Goal: Purchase product/service

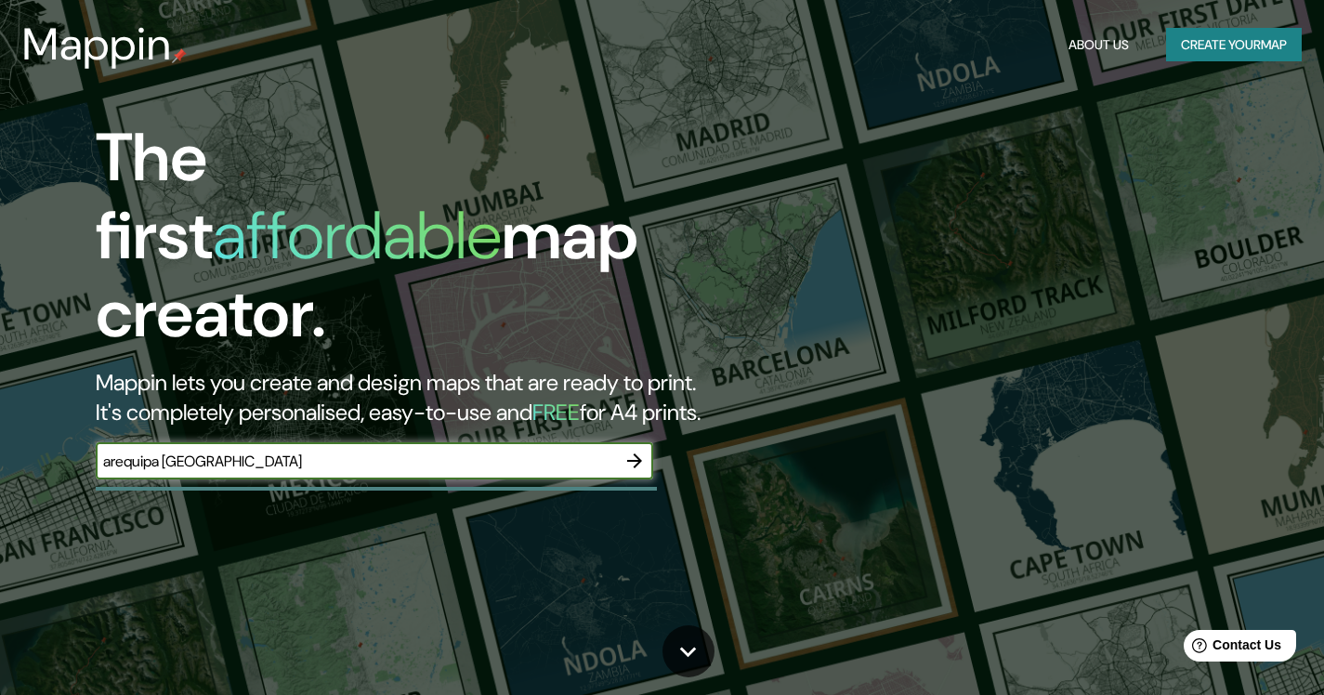
type input "arequipa [GEOGRAPHIC_DATA]"
click at [635, 453] on icon "button" at bounding box center [634, 460] width 15 height 15
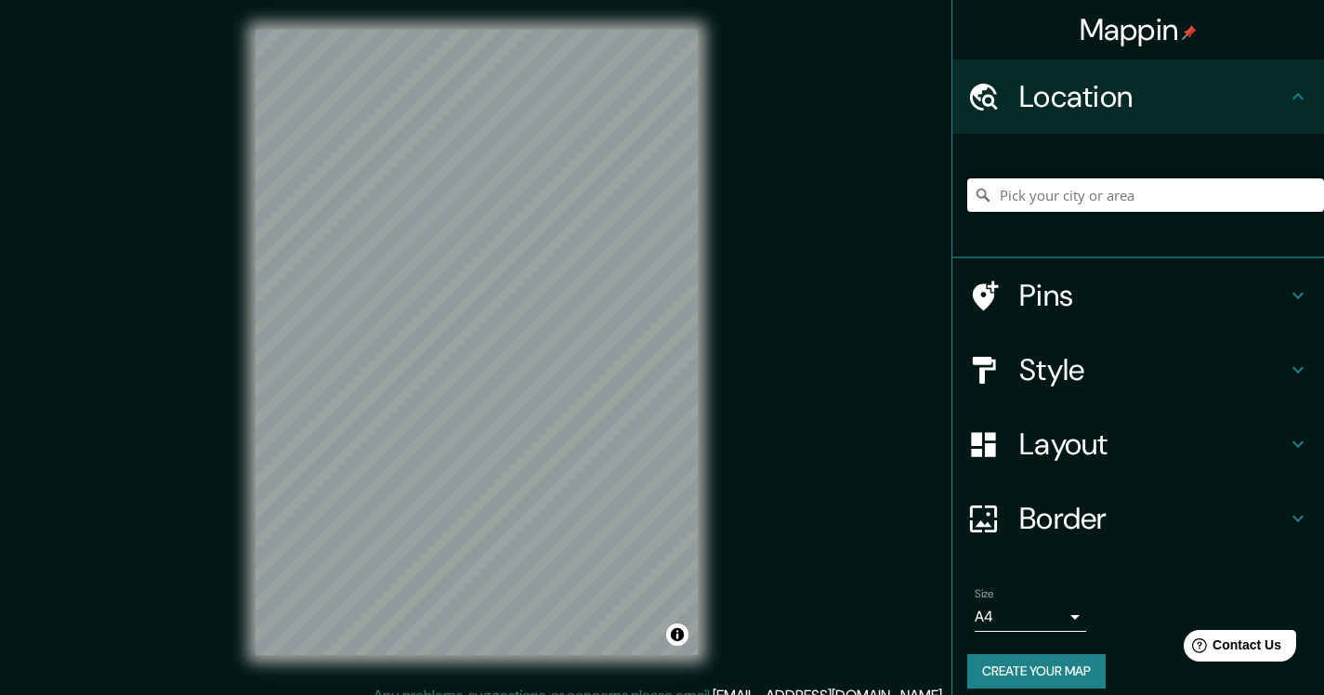
click at [1042, 185] on input "Pick your city or area" at bounding box center [1145, 194] width 357 height 33
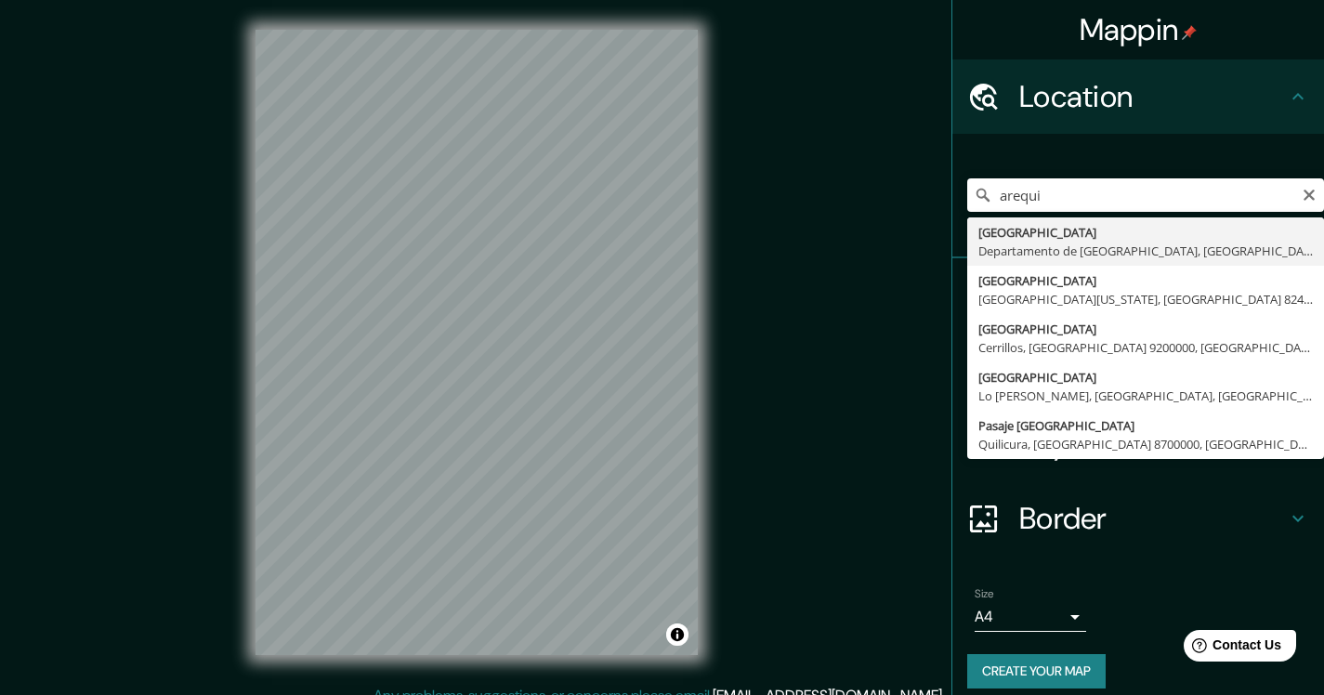
type input "[GEOGRAPHIC_DATA], [GEOGRAPHIC_DATA], [GEOGRAPHIC_DATA]"
